Goal: Information Seeking & Learning: Learn about a topic

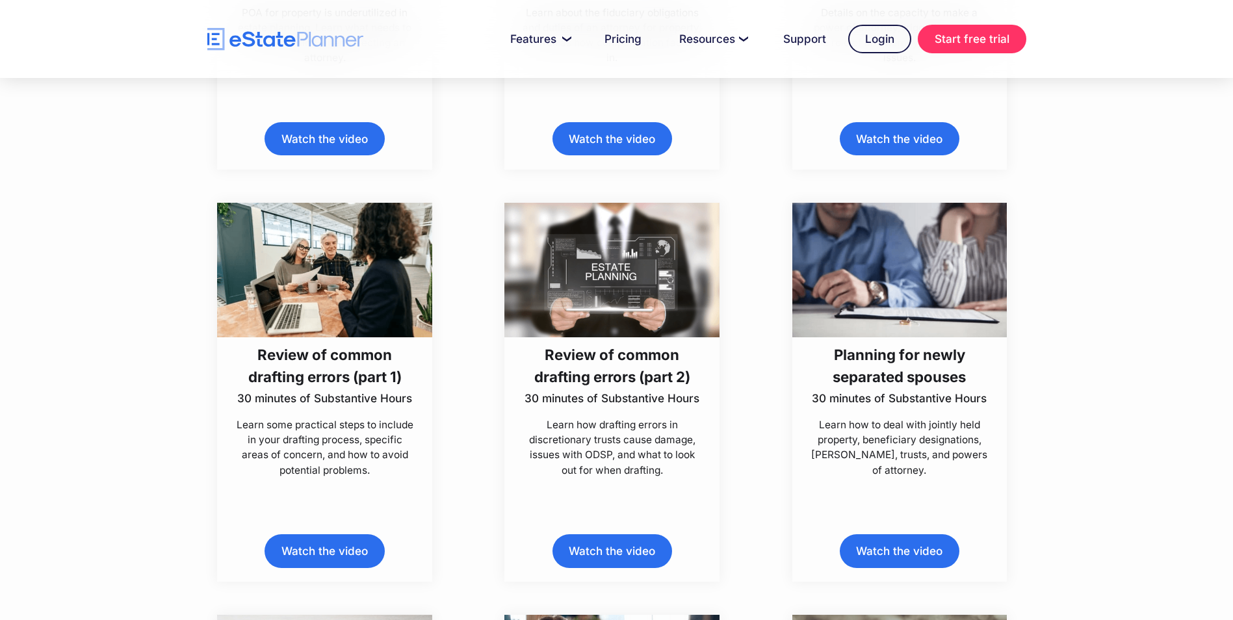
scroll to position [6824, 0]
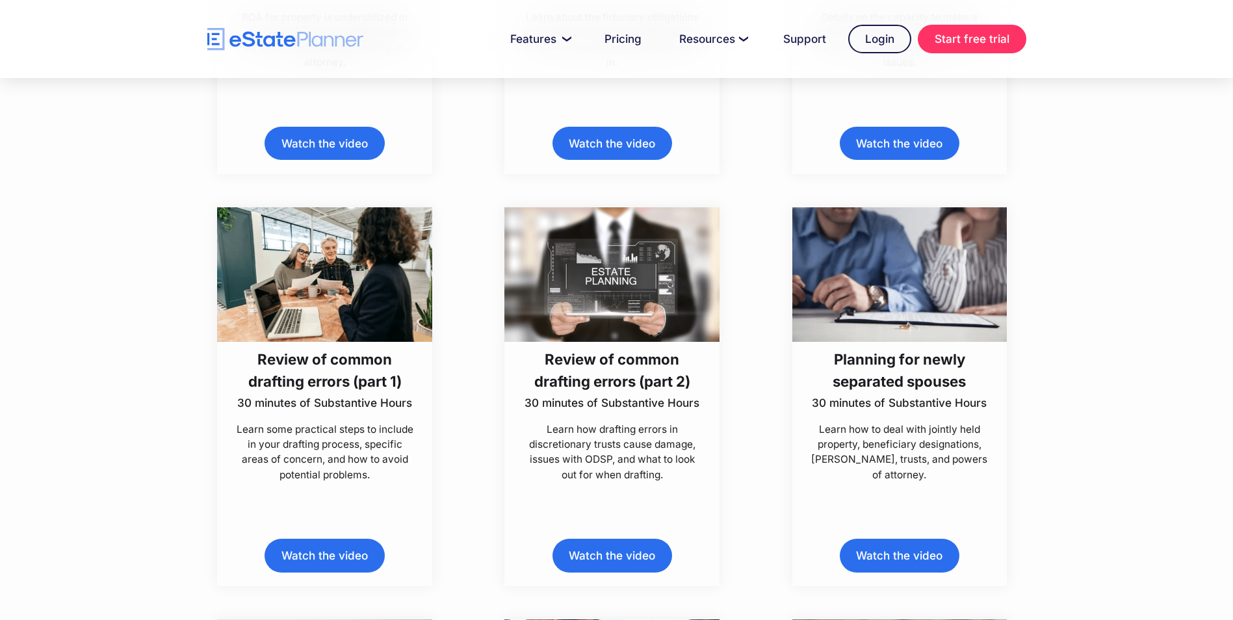
drag, startPoint x: 315, startPoint y: 556, endPoint x: 322, endPoint y: 554, distance: 8.0
click at [315, 556] on link "Watch the video" at bounding box center [325, 555] width 120 height 33
